Goal: Task Accomplishment & Management: Use online tool/utility

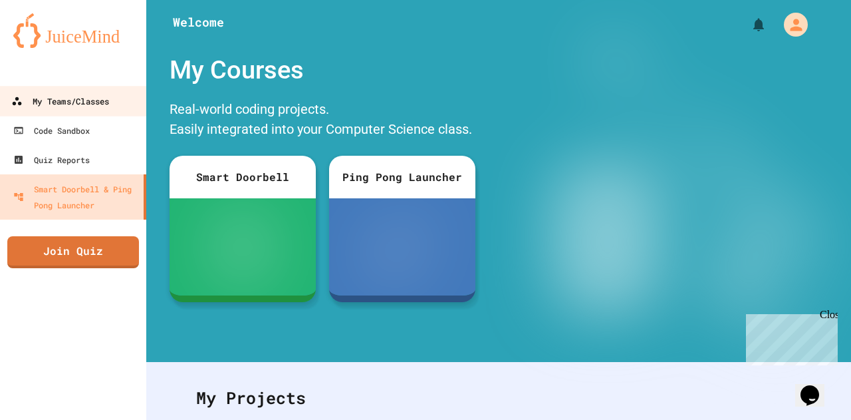
click at [85, 108] on div "My Teams/Classes" at bounding box center [60, 101] width 98 height 17
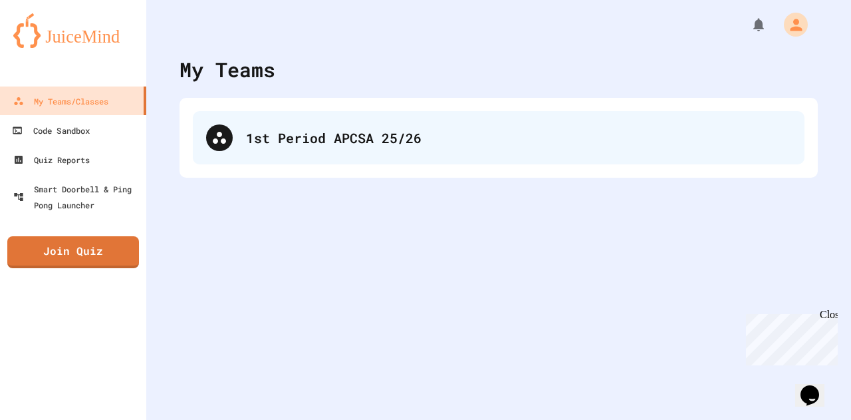
click at [242, 136] on div "1st Period APCSA 25/26" at bounding box center [499, 137] width 612 height 53
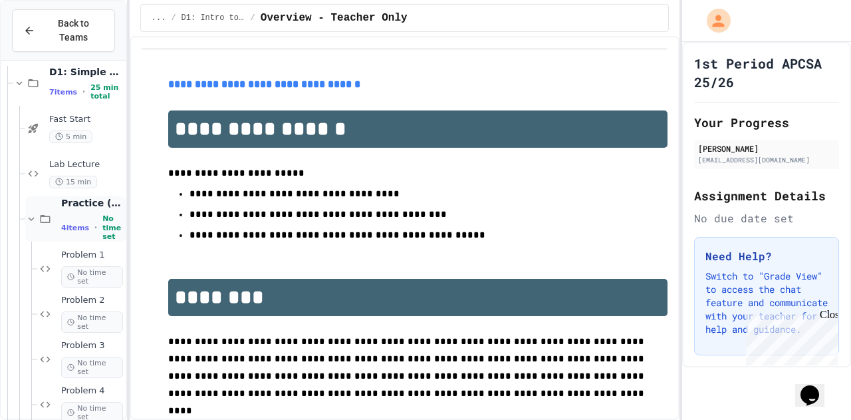
scroll to position [2413, 0]
click at [82, 263] on span "No time set" at bounding box center [92, 273] width 62 height 21
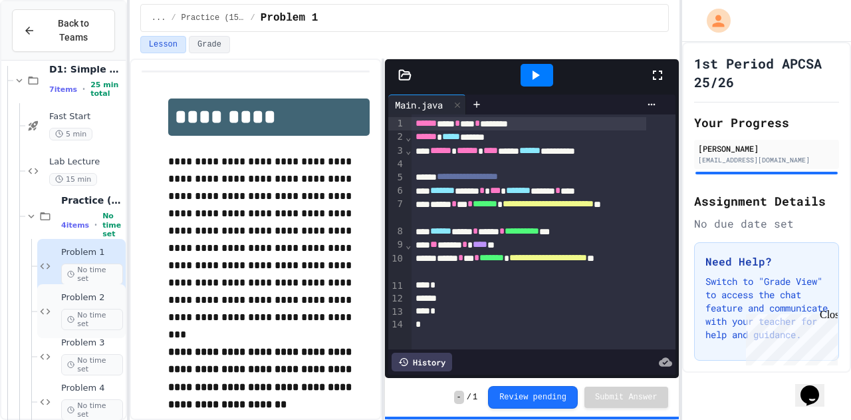
click at [82, 309] on span "No time set" at bounding box center [92, 319] width 62 height 21
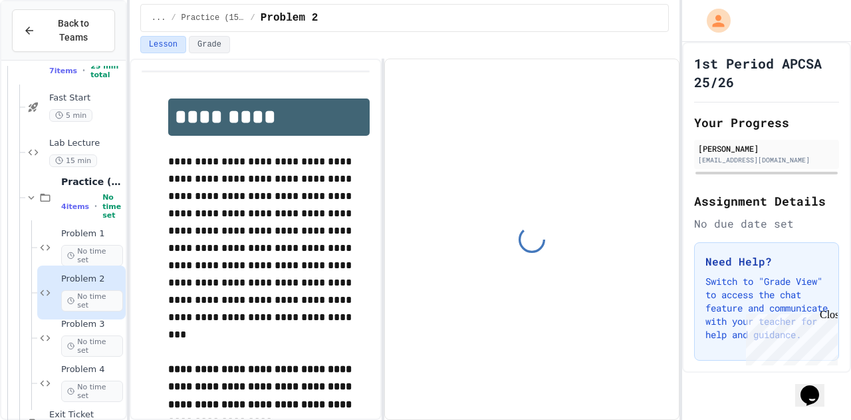
scroll to position [2443, 0]
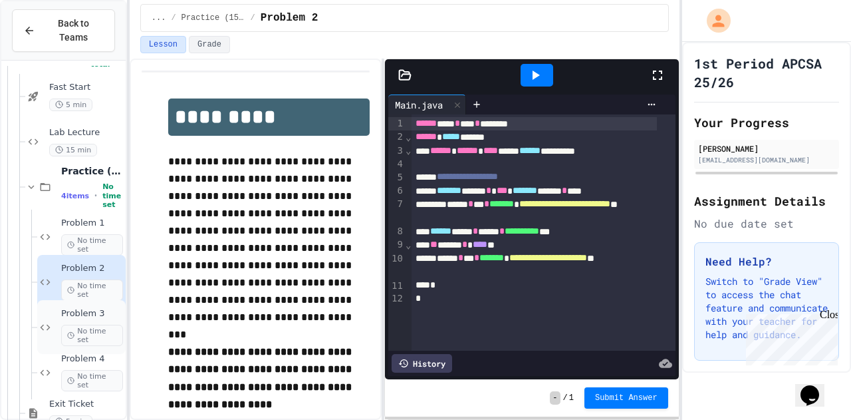
click at [86, 325] on span "No time set" at bounding box center [92, 335] width 62 height 21
click at [528, 74] on icon at bounding box center [535, 75] width 16 height 16
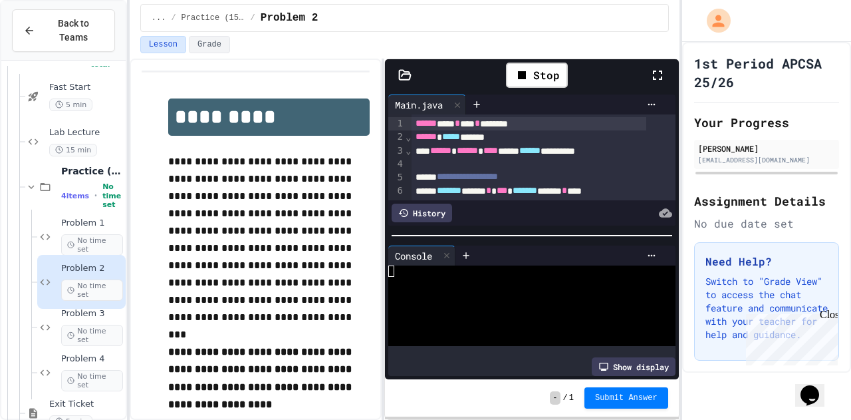
scroll to position [136, 0]
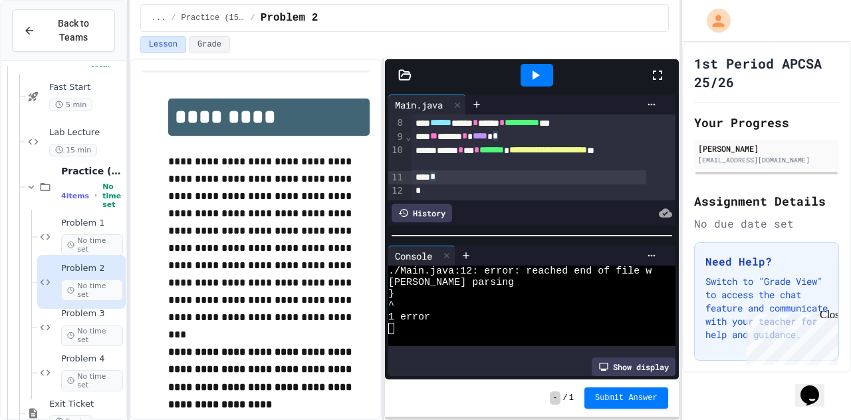
click at [462, 170] on div "*" at bounding box center [529, 176] width 235 height 13
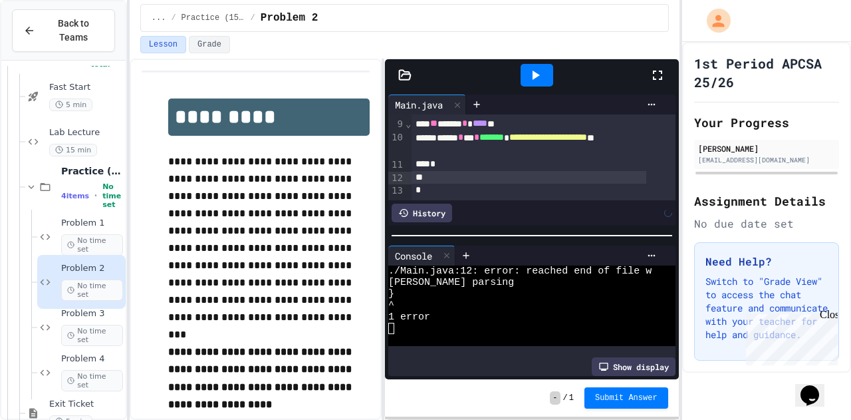
scroll to position [149, 0]
click at [433, 170] on div "*" at bounding box center [529, 176] width 235 height 13
click at [531, 72] on icon at bounding box center [535, 75] width 16 height 16
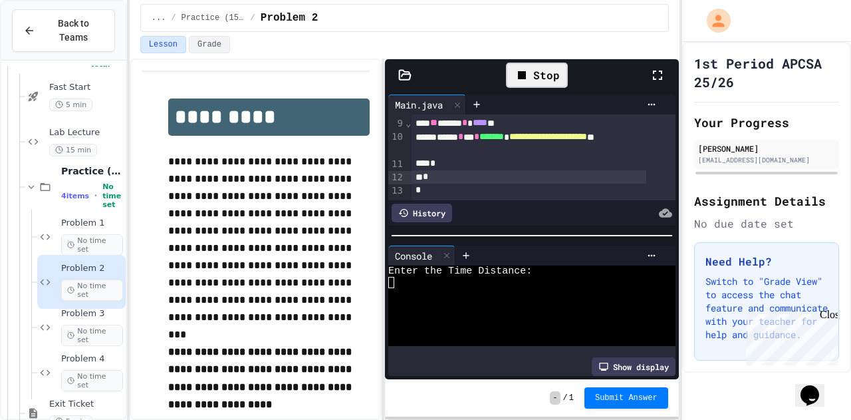
scroll to position [23, 0]
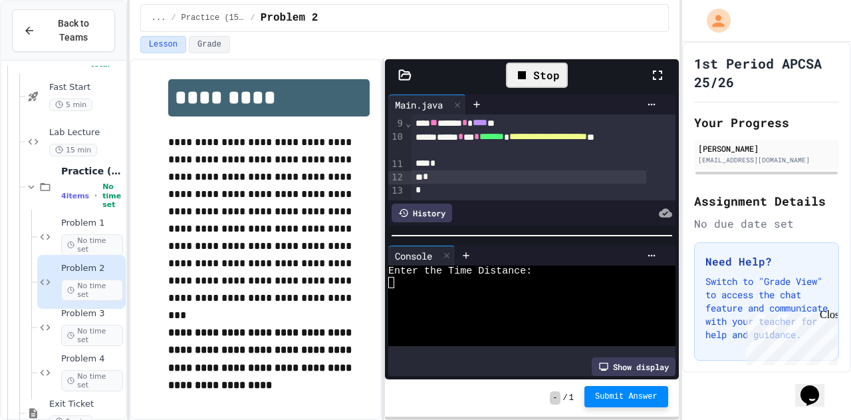
click at [625, 393] on span "Submit Answer" at bounding box center [626, 396] width 63 height 11
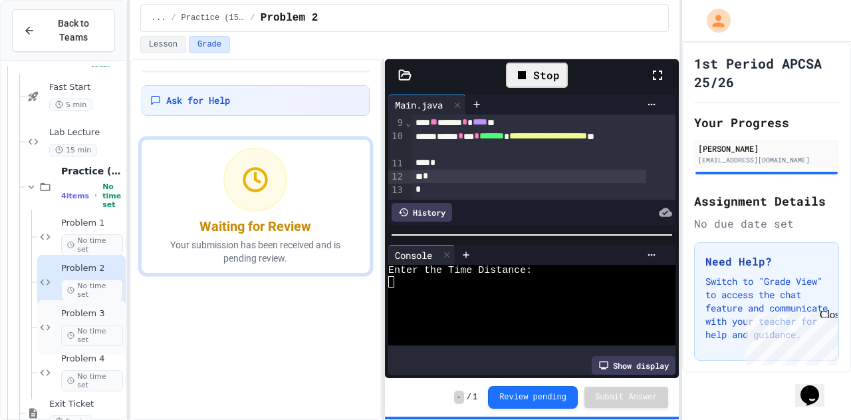
click at [59, 305] on div "Problem 3 No time set" at bounding box center [81, 327] width 88 height 54
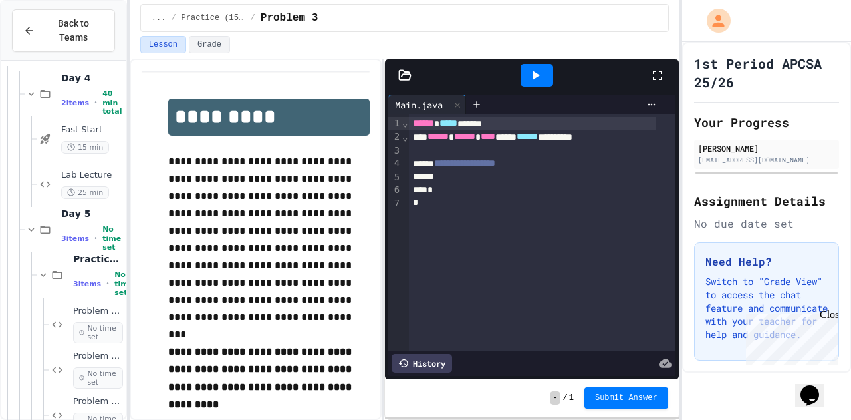
scroll to position [3653, 0]
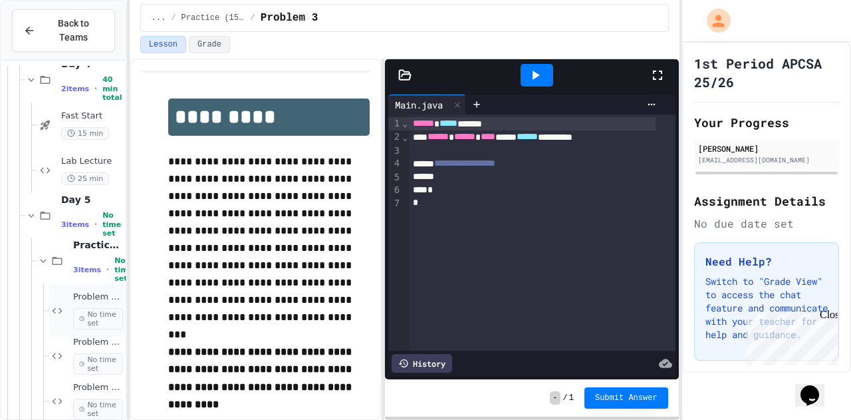
click at [80, 308] on span "No time set" at bounding box center [98, 318] width 50 height 21
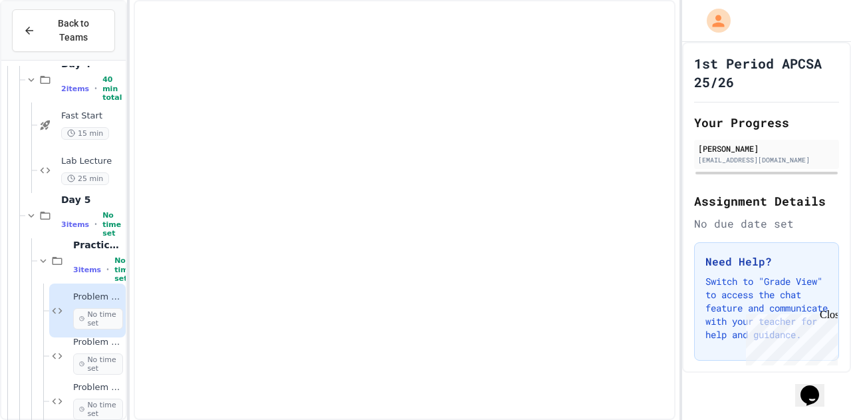
scroll to position [3619, 0]
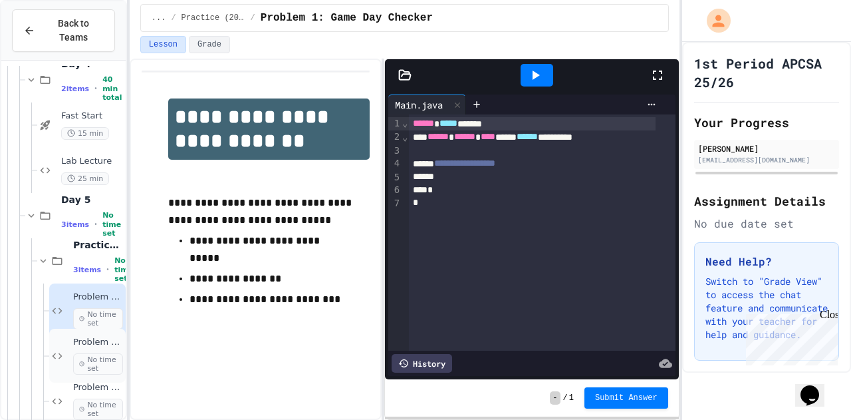
click at [82, 360] on icon at bounding box center [81, 364] width 5 height 8
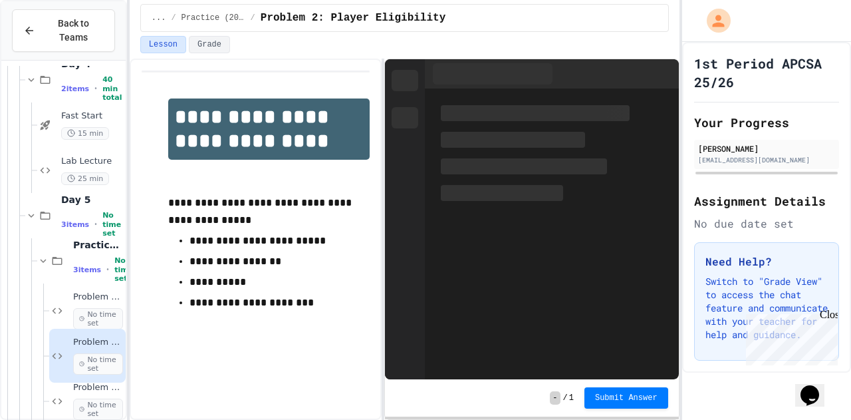
scroll to position [3653, 0]
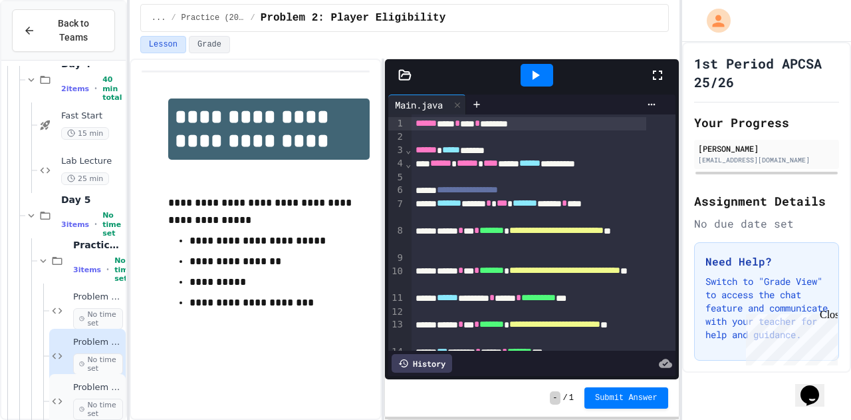
click at [80, 398] on span "No time set" at bounding box center [98, 408] width 50 height 21
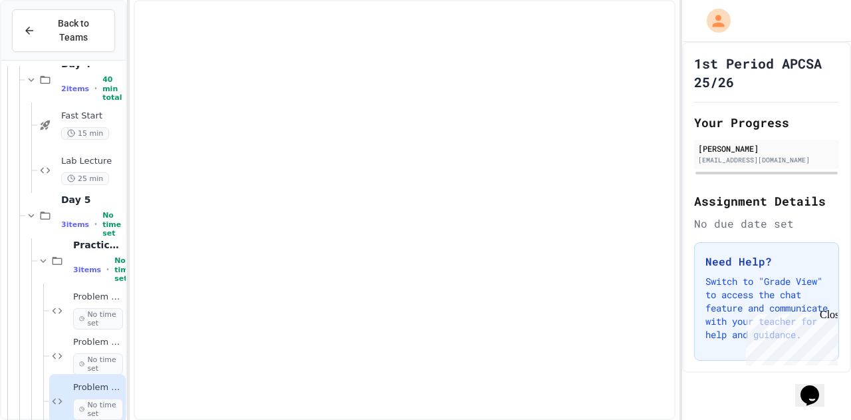
scroll to position [3619, 0]
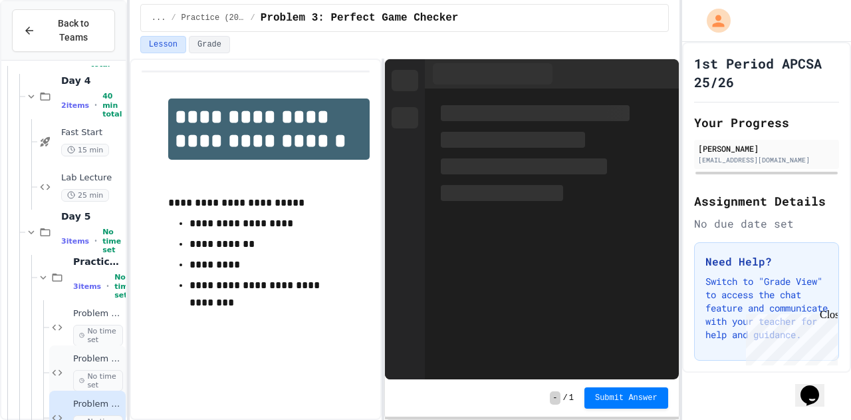
drag, startPoint x: 99, startPoint y: 331, endPoint x: 92, endPoint y: 345, distance: 15.5
click at [92, 345] on div "Problem 2: Player Eligibility No time set" at bounding box center [87, 372] width 76 height 54
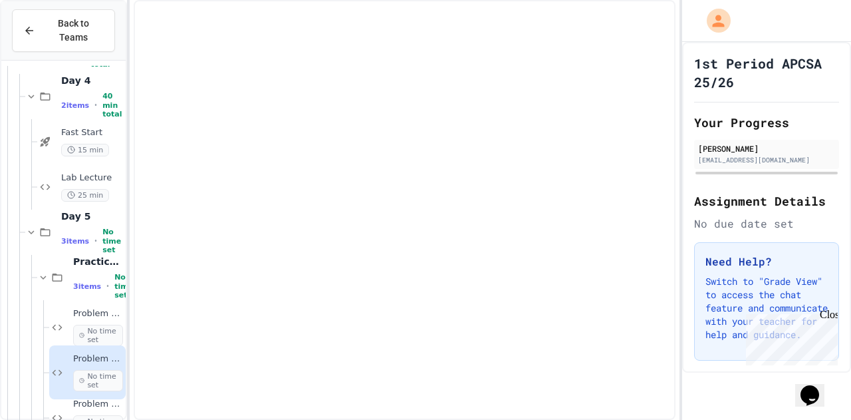
click at [92, 353] on span "Problem 2: Player Eligibility" at bounding box center [98, 358] width 50 height 11
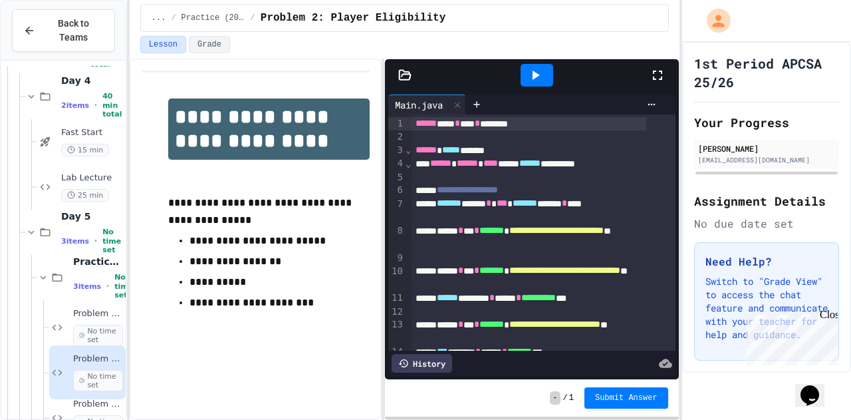
click at [541, 80] on icon at bounding box center [535, 75] width 16 height 16
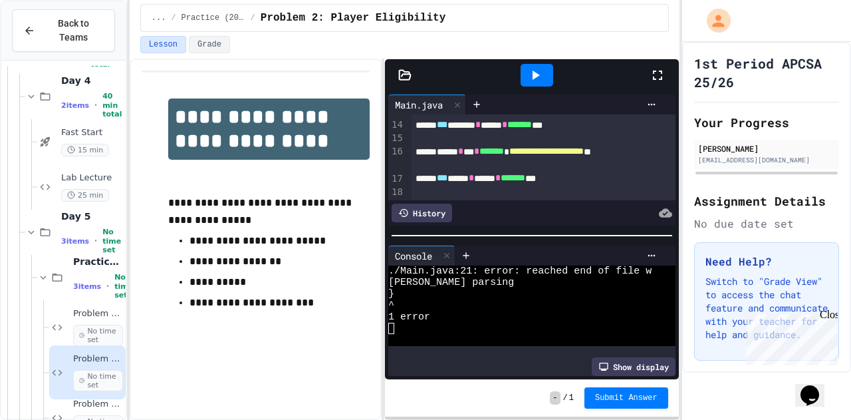
scroll to position [282, 0]
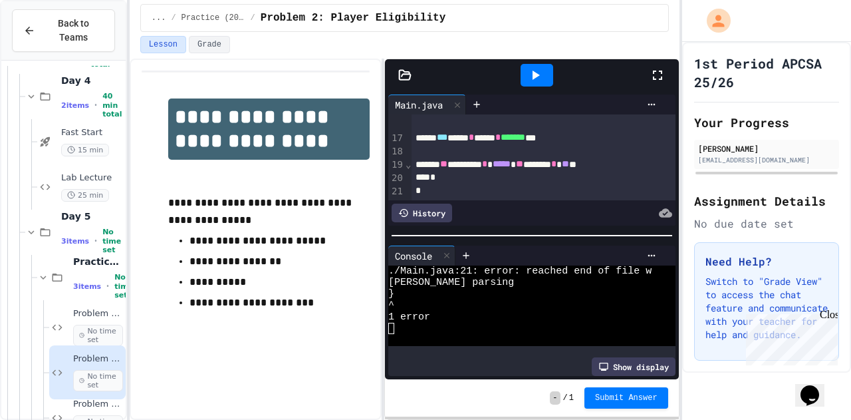
click at [524, 171] on div "*" at bounding box center [529, 177] width 235 height 13
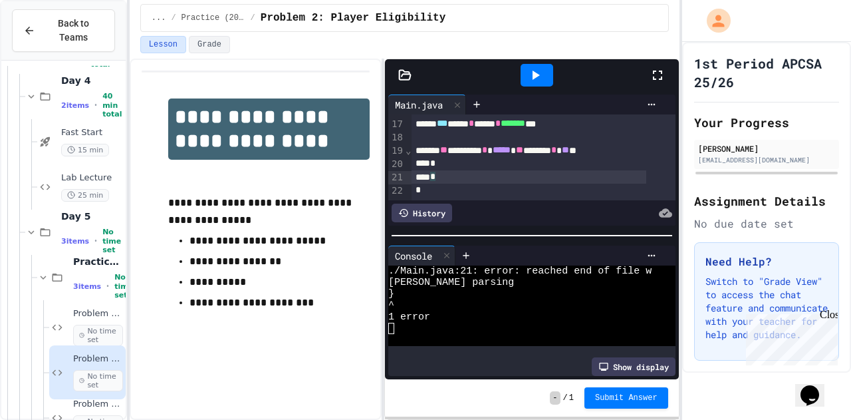
click at [536, 73] on icon at bounding box center [536, 75] width 7 height 9
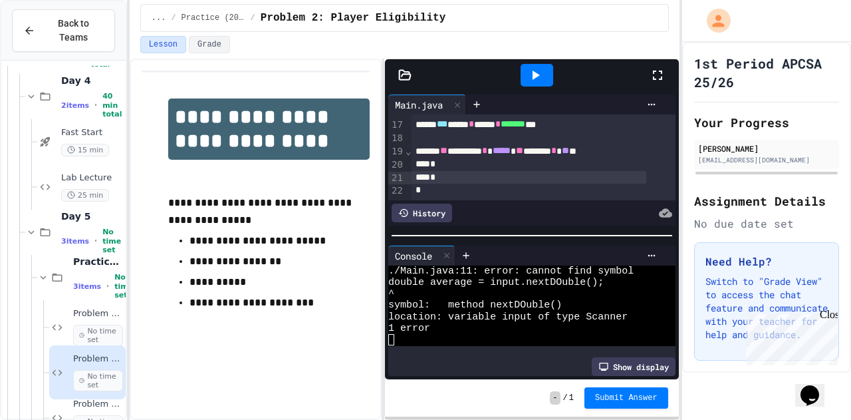
scroll to position [295, 0]
click at [428, 171] on div "*" at bounding box center [529, 177] width 235 height 13
click at [536, 73] on icon at bounding box center [536, 75] width 7 height 9
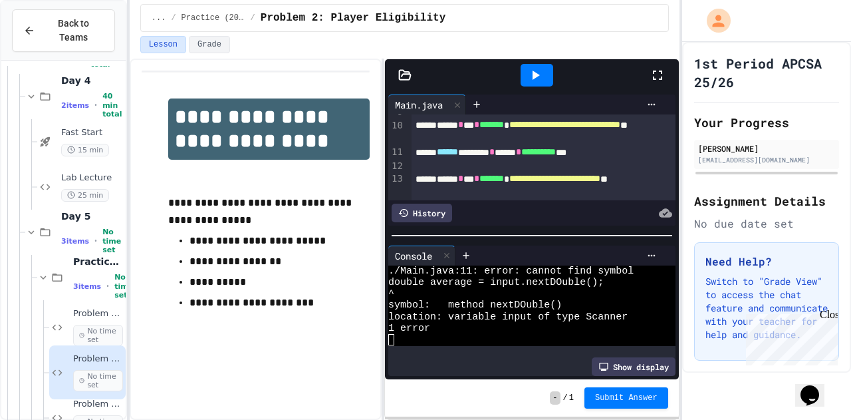
scroll to position [138, 0]
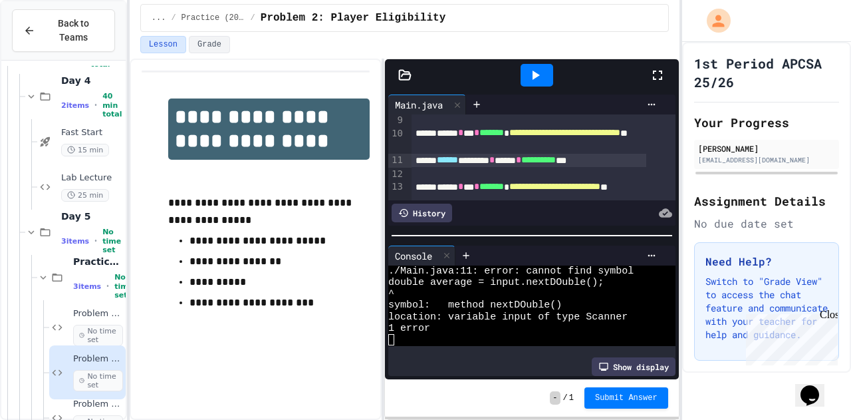
click at [556, 162] on span "**********" at bounding box center [539, 159] width 35 height 9
click at [556, 161] on span "**********" at bounding box center [539, 159] width 35 height 9
click at [556, 160] on span "**********" at bounding box center [539, 159] width 35 height 9
click at [535, 70] on icon at bounding box center [535, 75] width 16 height 16
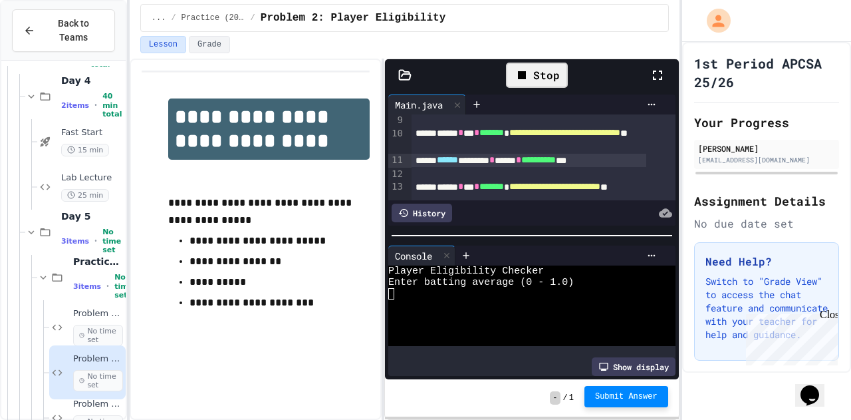
click at [637, 400] on span "Submit Answer" at bounding box center [626, 396] width 63 height 11
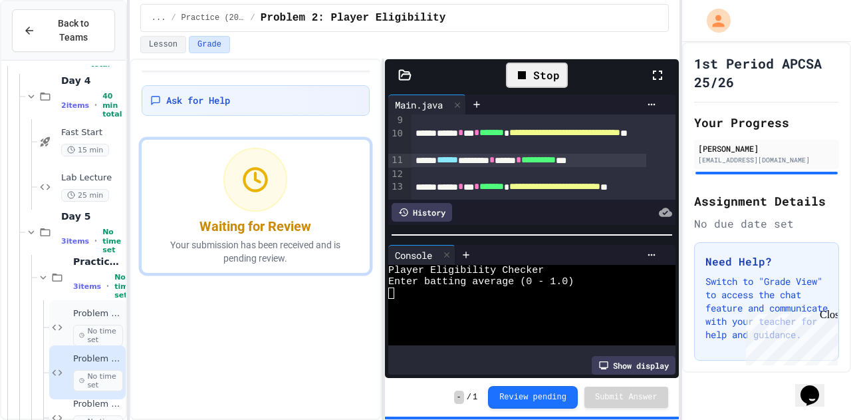
click at [104, 325] on span "No time set" at bounding box center [98, 335] width 50 height 21
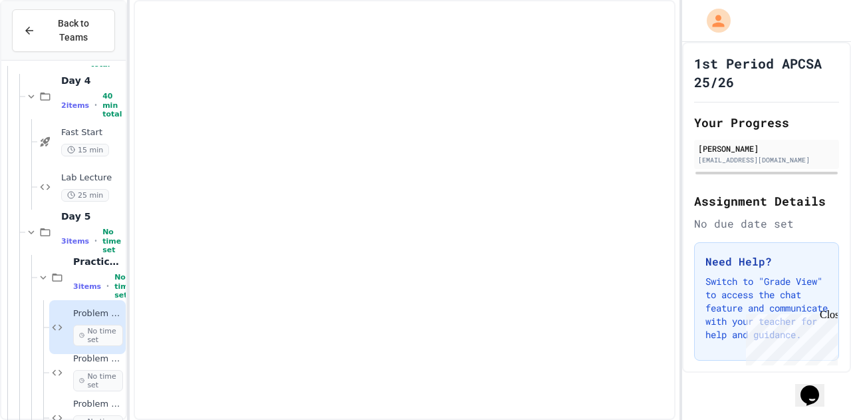
scroll to position [3653, 0]
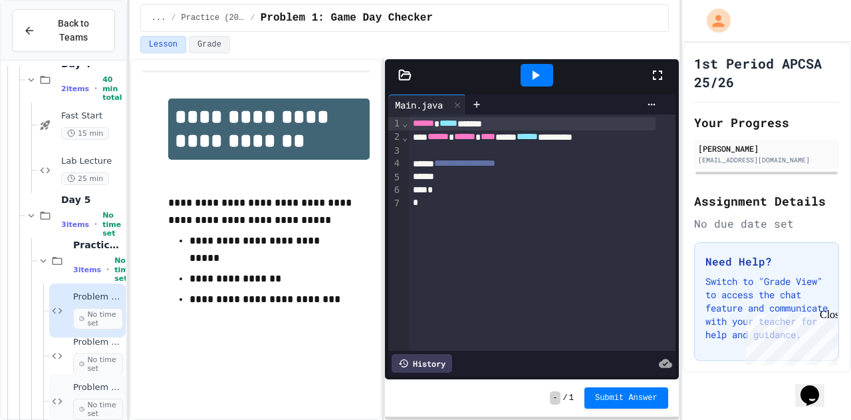
click at [80, 398] on span "No time set" at bounding box center [98, 408] width 50 height 21
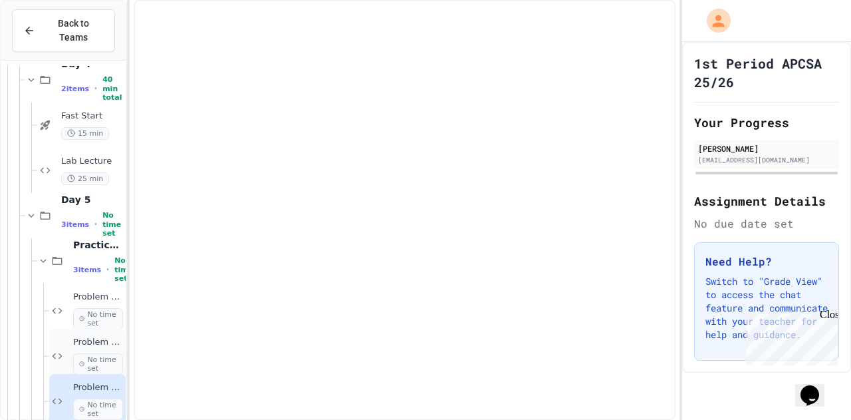
scroll to position [3619, 0]
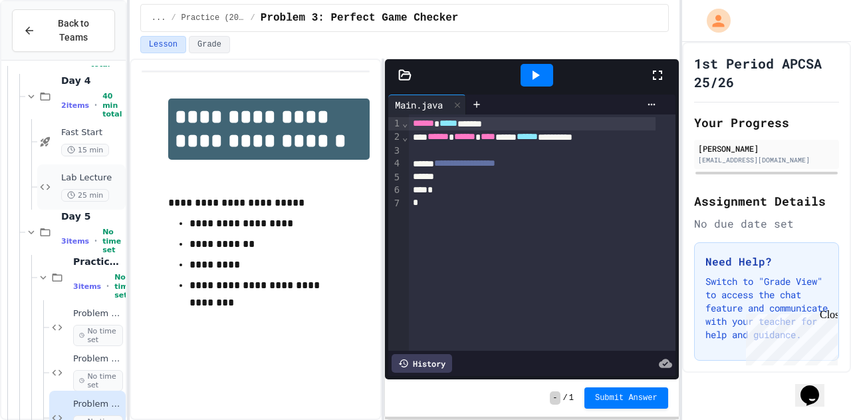
click at [91, 172] on span "Lab Lecture" at bounding box center [92, 177] width 62 height 11
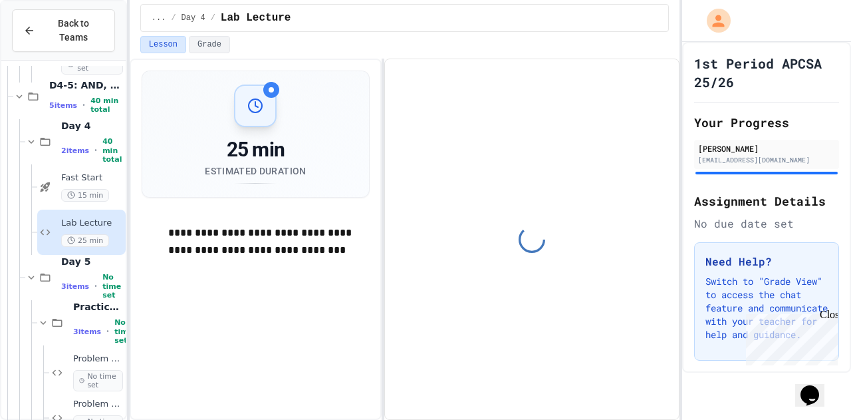
scroll to position [3571, 0]
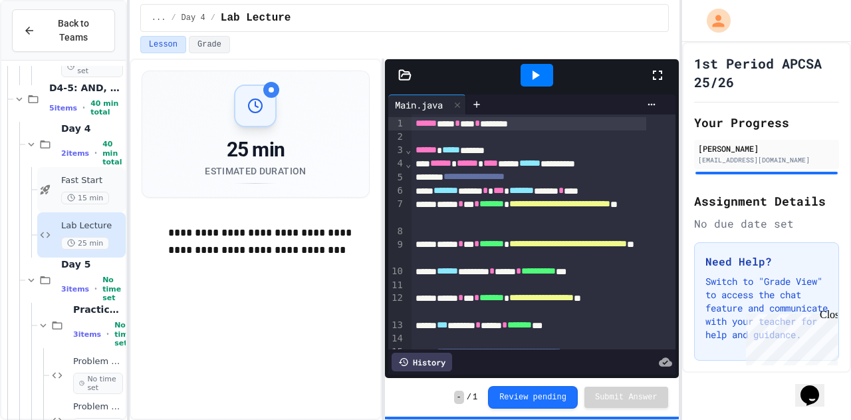
click at [67, 175] on div "Fast Start 15 min" at bounding box center [92, 189] width 62 height 29
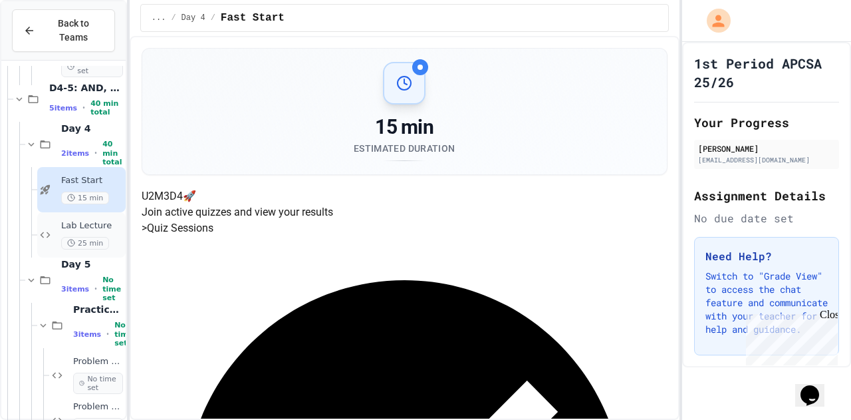
click at [68, 220] on div "Lab Lecture 25 min" at bounding box center [92, 234] width 62 height 29
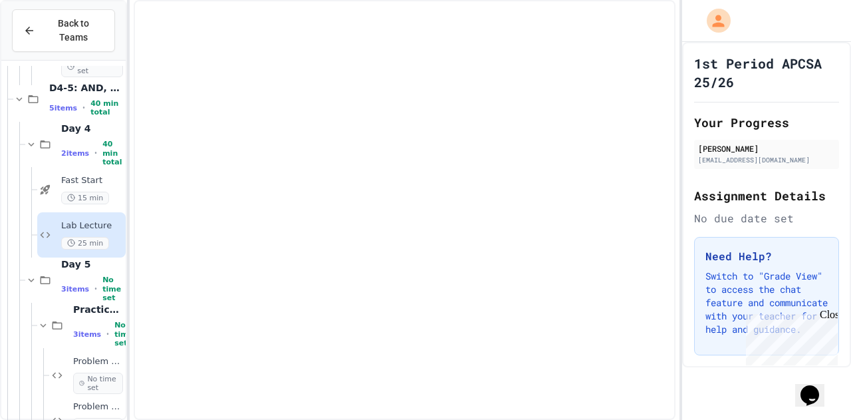
click at [68, 220] on div "Lab Lecture 25 min" at bounding box center [92, 234] width 62 height 29
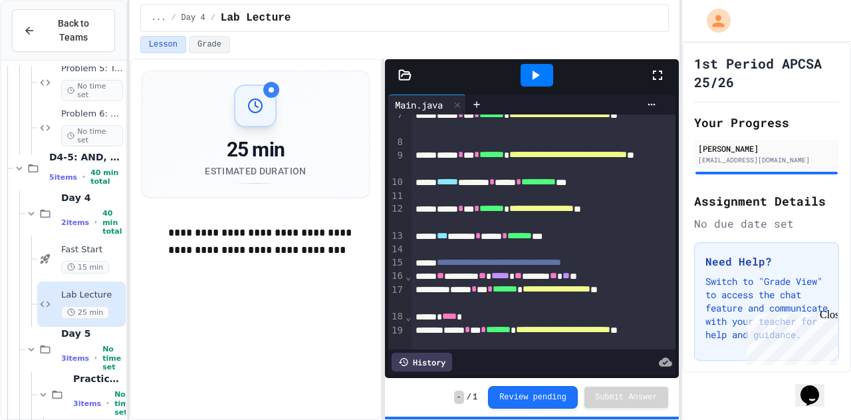
scroll to position [3535, 0]
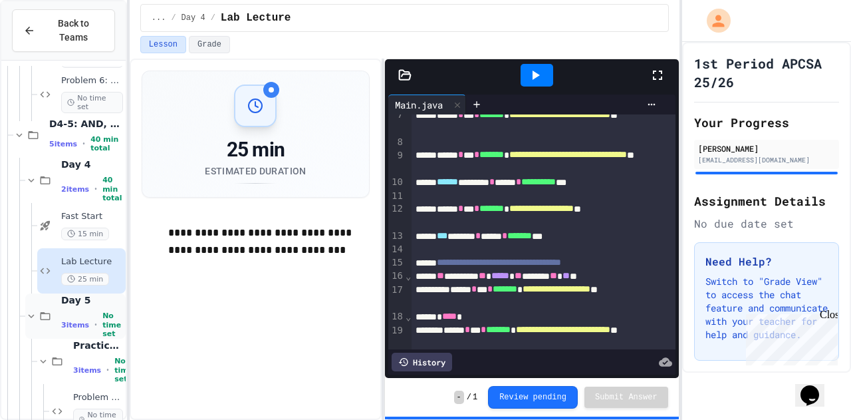
click at [78, 321] on span "3 items" at bounding box center [75, 325] width 28 height 9
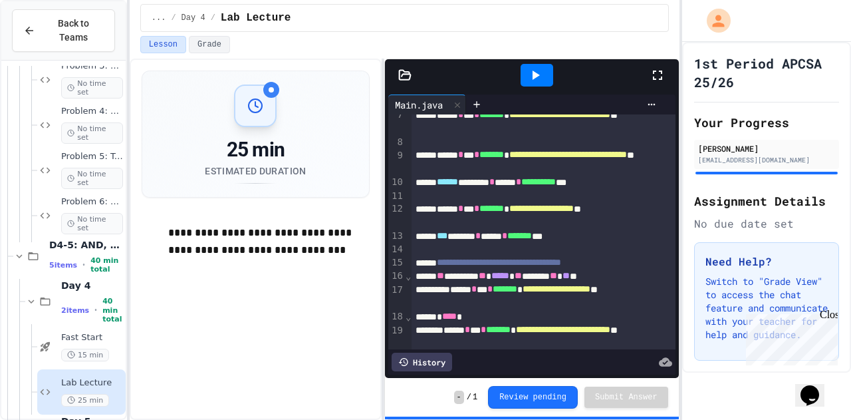
click at [24, 288] on div "Day 4 2 items • 40 min total" at bounding box center [63, 301] width 124 height 45
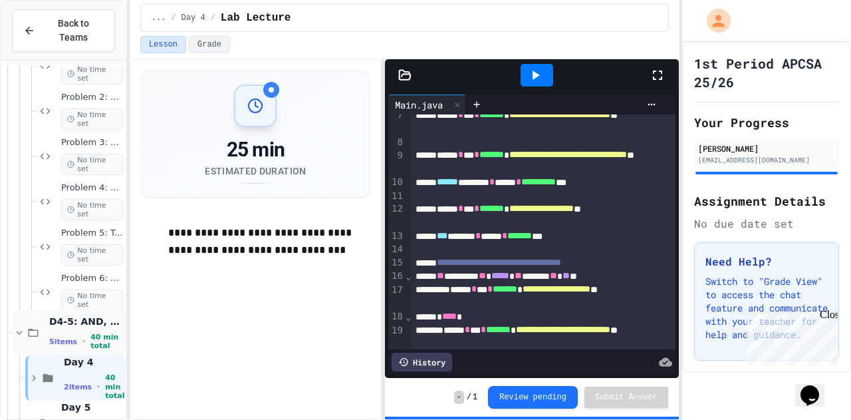
click at [19, 327] on icon at bounding box center [19, 333] width 12 height 12
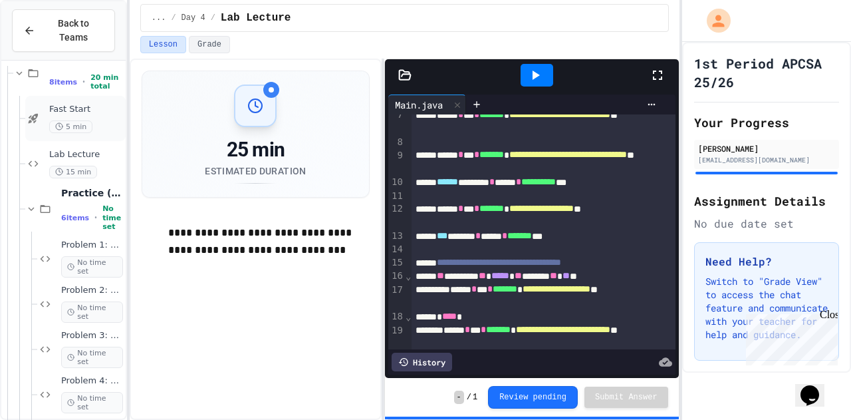
scroll to position [3148, 0]
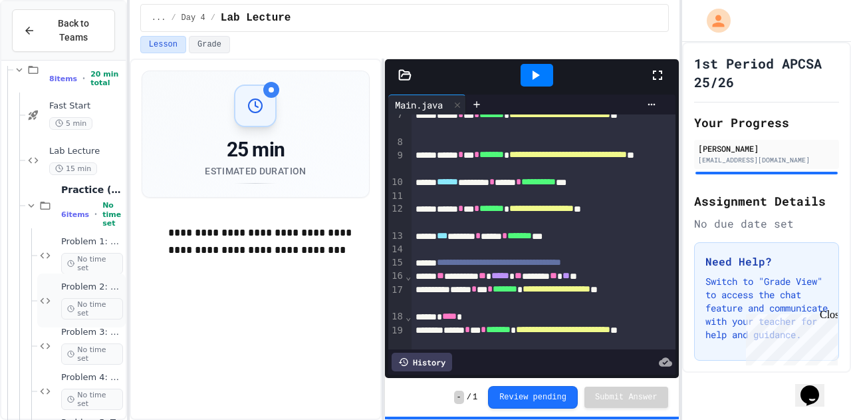
click at [75, 273] on div "Problem 2: Track Meet Awards System No time set" at bounding box center [81, 300] width 88 height 54
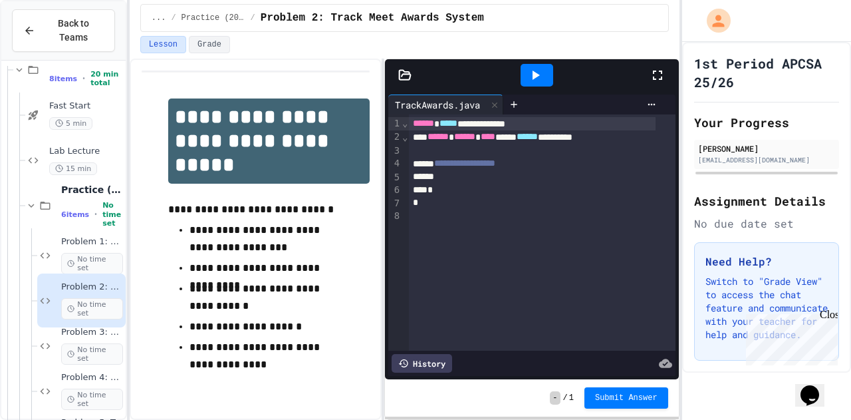
click at [79, 236] on span "Problem 1: Basic Swimming Qualification" at bounding box center [92, 241] width 62 height 11
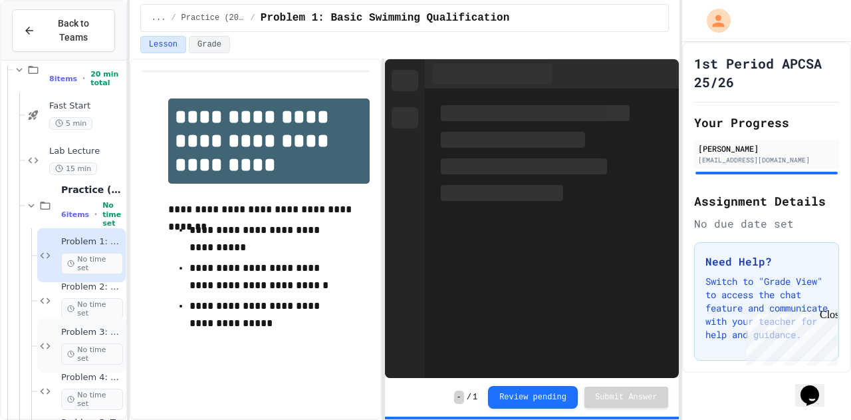
click at [90, 327] on div "Problem 3: Basketball Scholarship Evaluation No time set" at bounding box center [92, 346] width 62 height 38
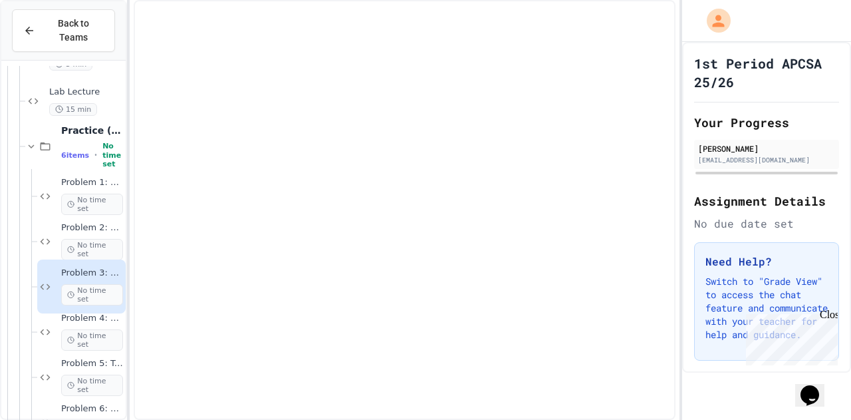
scroll to position [3227, 0]
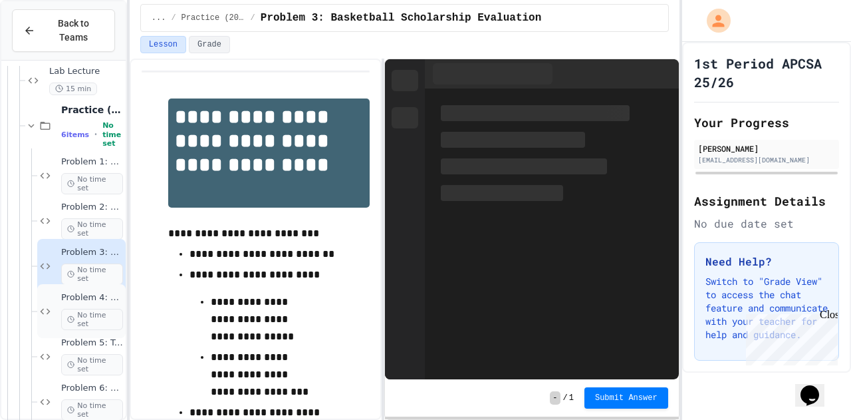
click at [76, 292] on div "Problem 4: Race Pace Calculator No time set" at bounding box center [92, 311] width 62 height 38
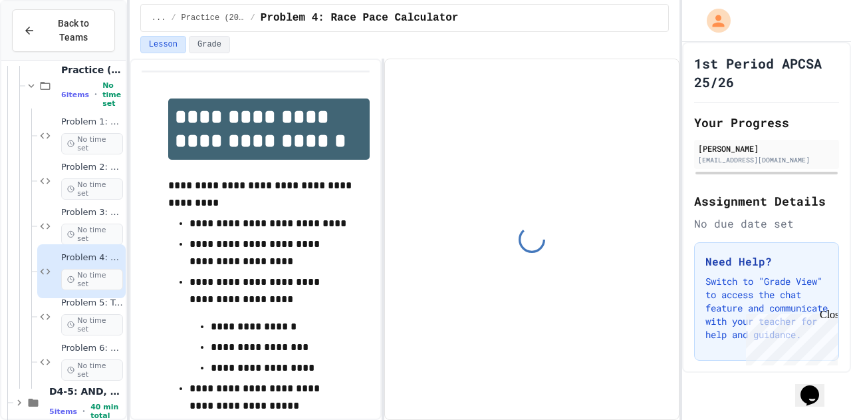
scroll to position [3272, 0]
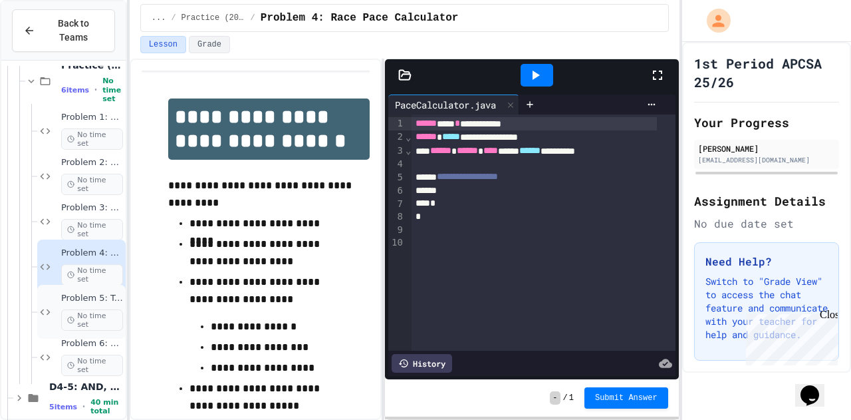
click at [81, 309] on span "No time set" at bounding box center [92, 319] width 62 height 21
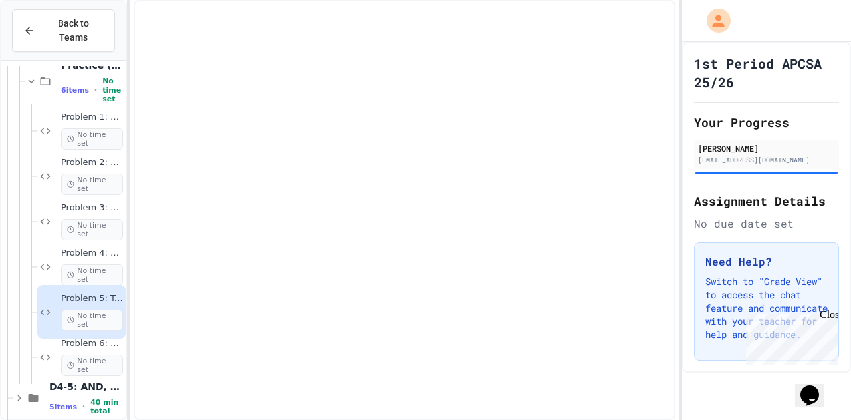
scroll to position [3257, 0]
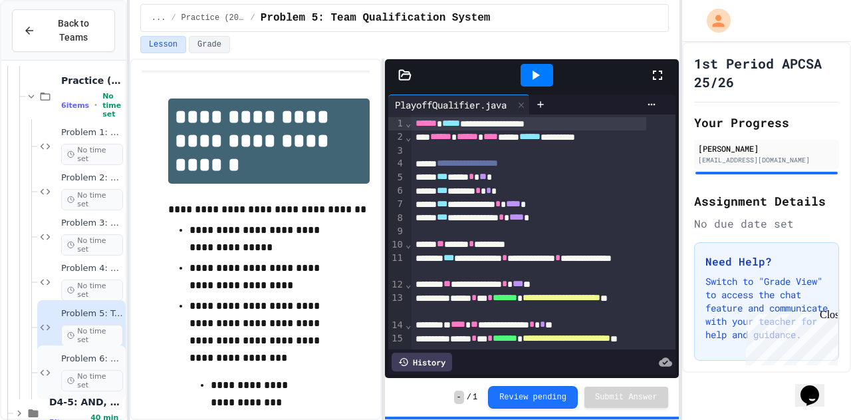
click at [84, 353] on span "Problem 6: Athletic Achievement Tracker" at bounding box center [92, 358] width 62 height 11
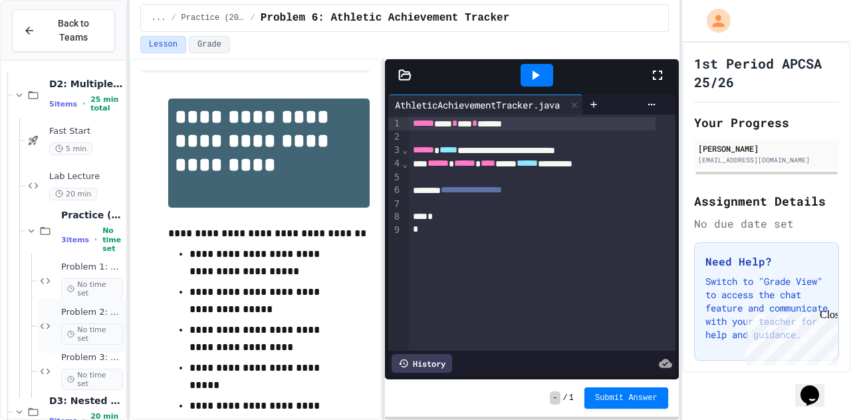
scroll to position [2794, 0]
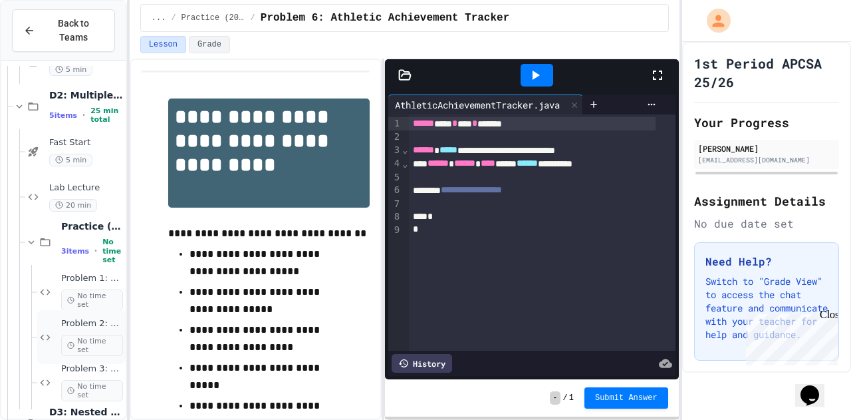
click at [76, 310] on div "Problem 2: Player Position No time set" at bounding box center [81, 337] width 88 height 54
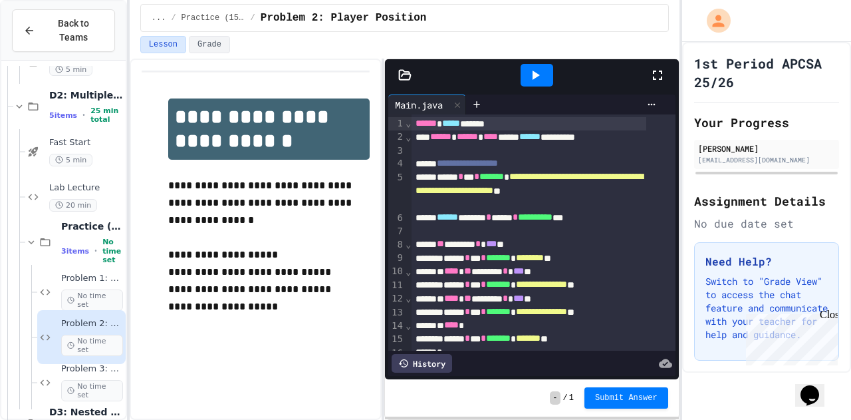
click at [82, 273] on div "Problem 1: Grade Calculator No time set" at bounding box center [92, 292] width 62 height 38
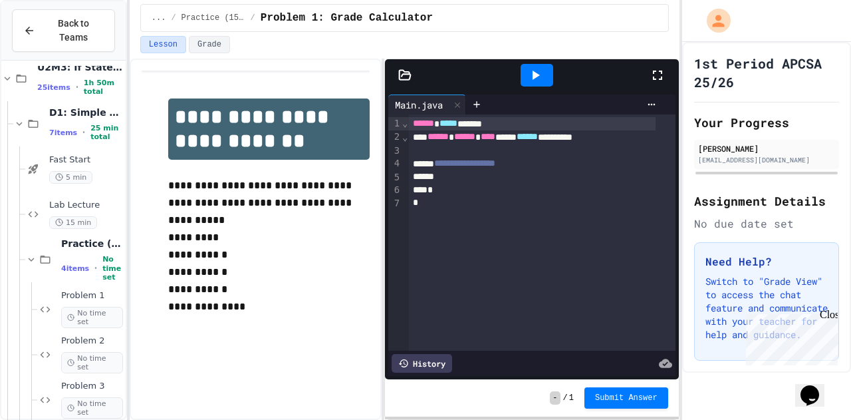
scroll to position [2351, 0]
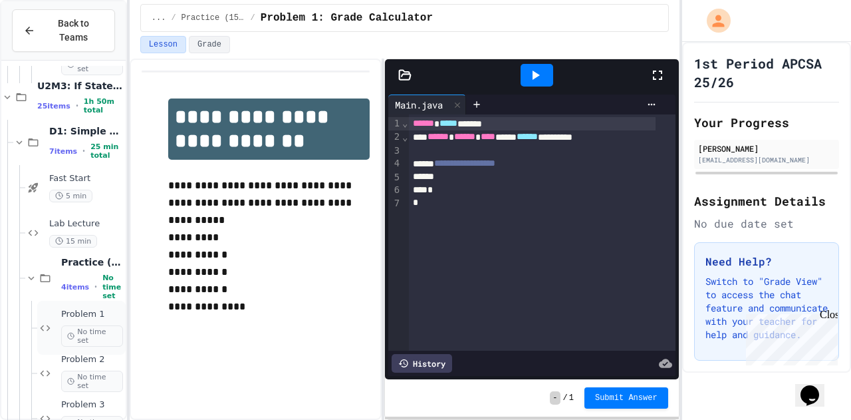
click at [78, 309] on span "Problem 1" at bounding box center [92, 314] width 62 height 11
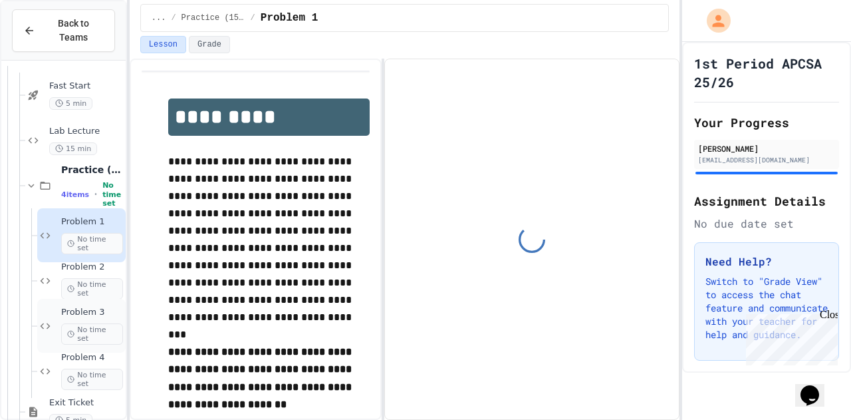
scroll to position [2445, 0]
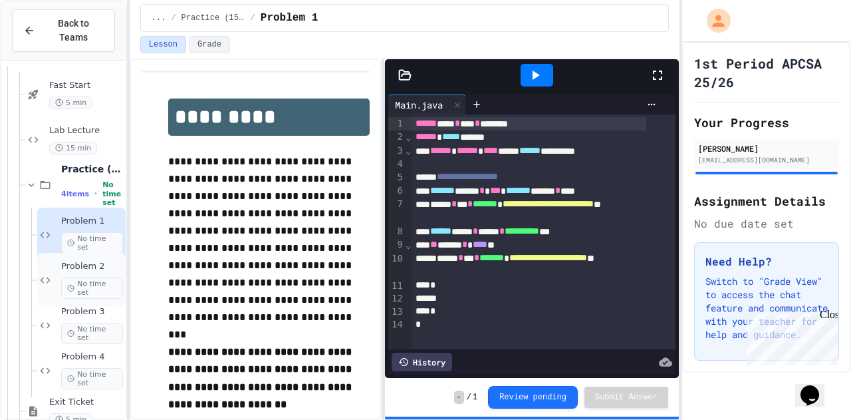
click at [80, 277] on span "No time set" at bounding box center [92, 287] width 62 height 21
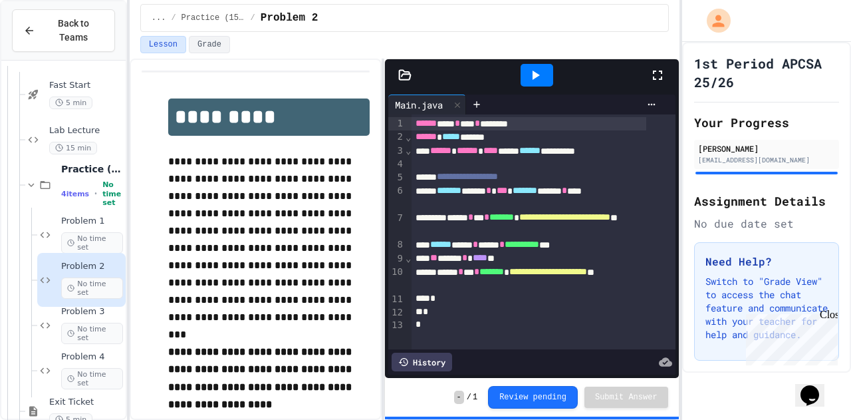
scroll to position [3, 0]
click at [69, 329] on icon at bounding box center [70, 333] width 7 height 8
